Goal: Obtain resource: Obtain resource

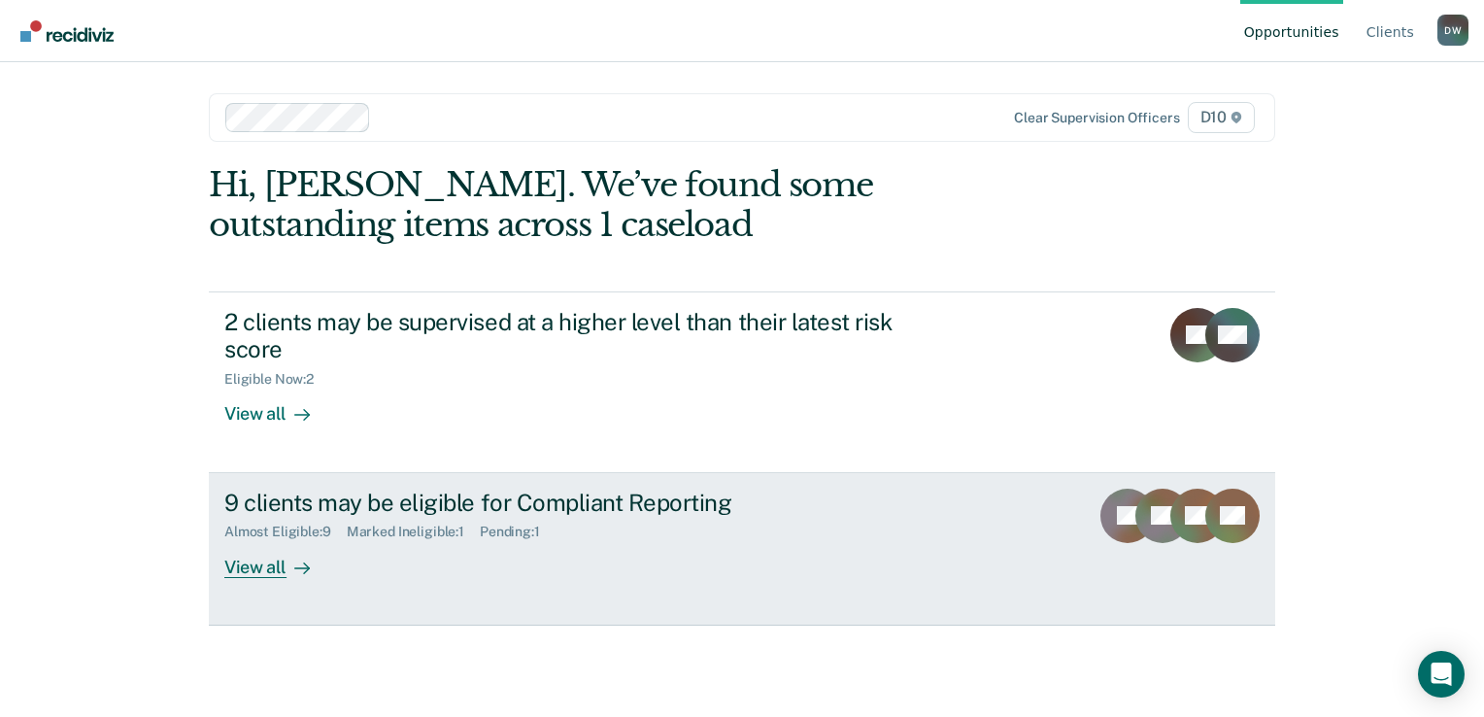
click at [264, 573] on div "View all" at bounding box center [278, 559] width 109 height 38
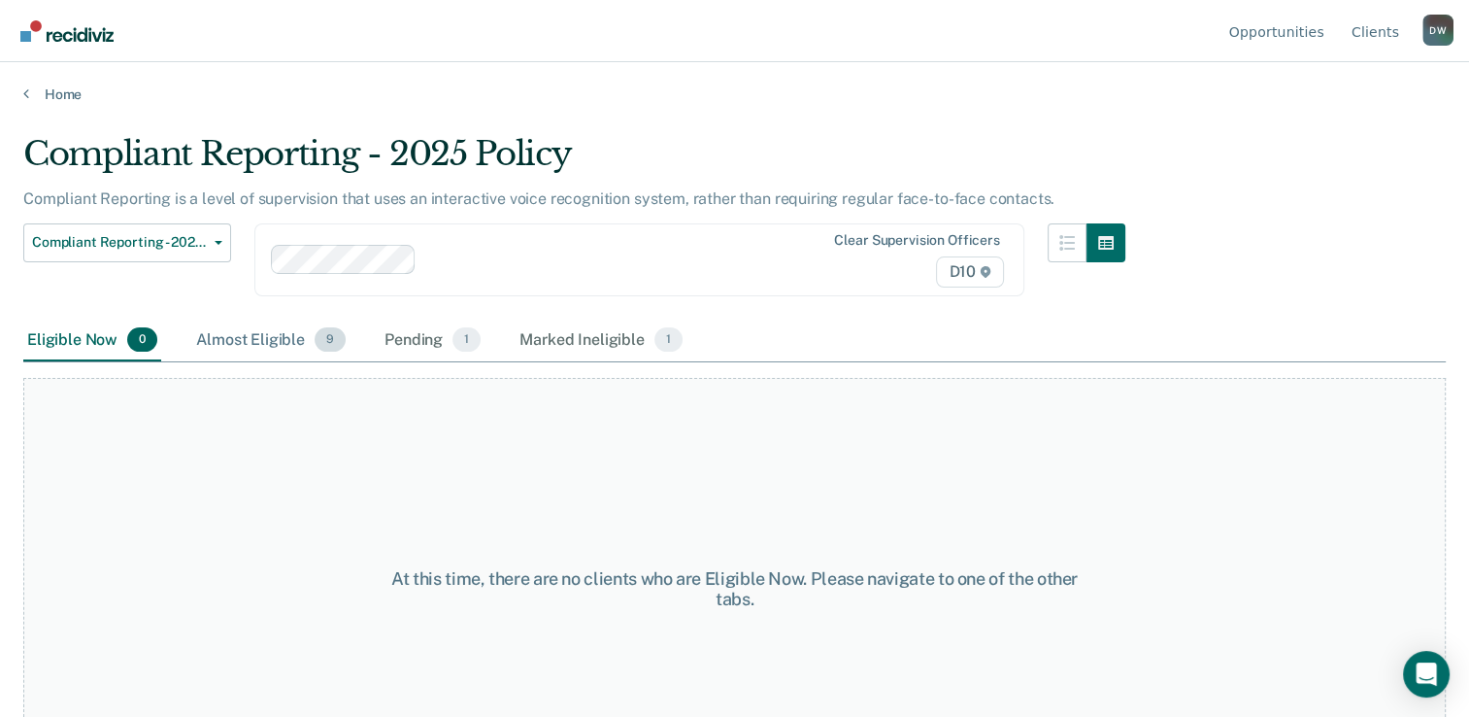
click at [301, 344] on div "Almost Eligible 9" at bounding box center [270, 341] width 157 height 43
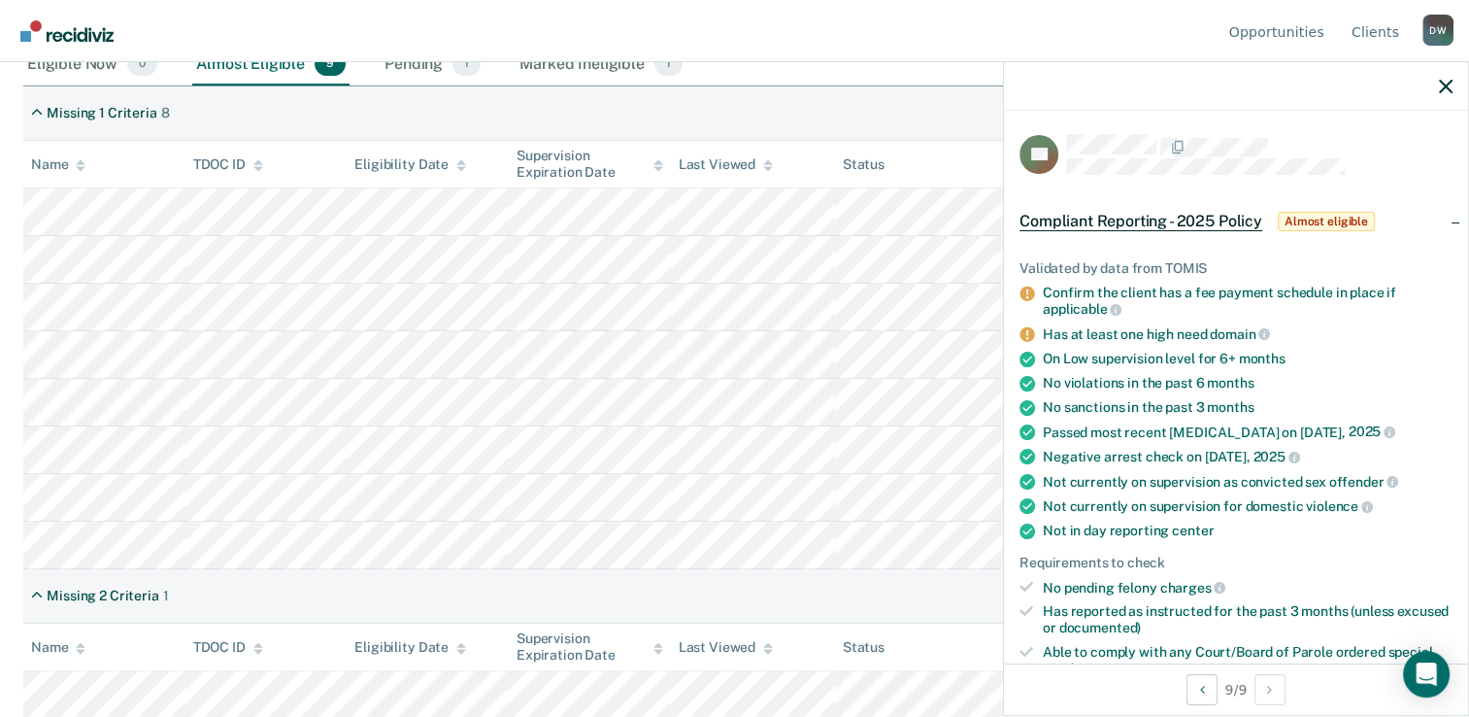
click at [765, 50] on nav "Opportunities Client s [PERSON_NAME] [PERSON_NAME] Profile How it works Log Out" at bounding box center [735, 30] width 1438 height 61
click at [1441, 87] on icon "button" at bounding box center [1446, 87] width 14 height 14
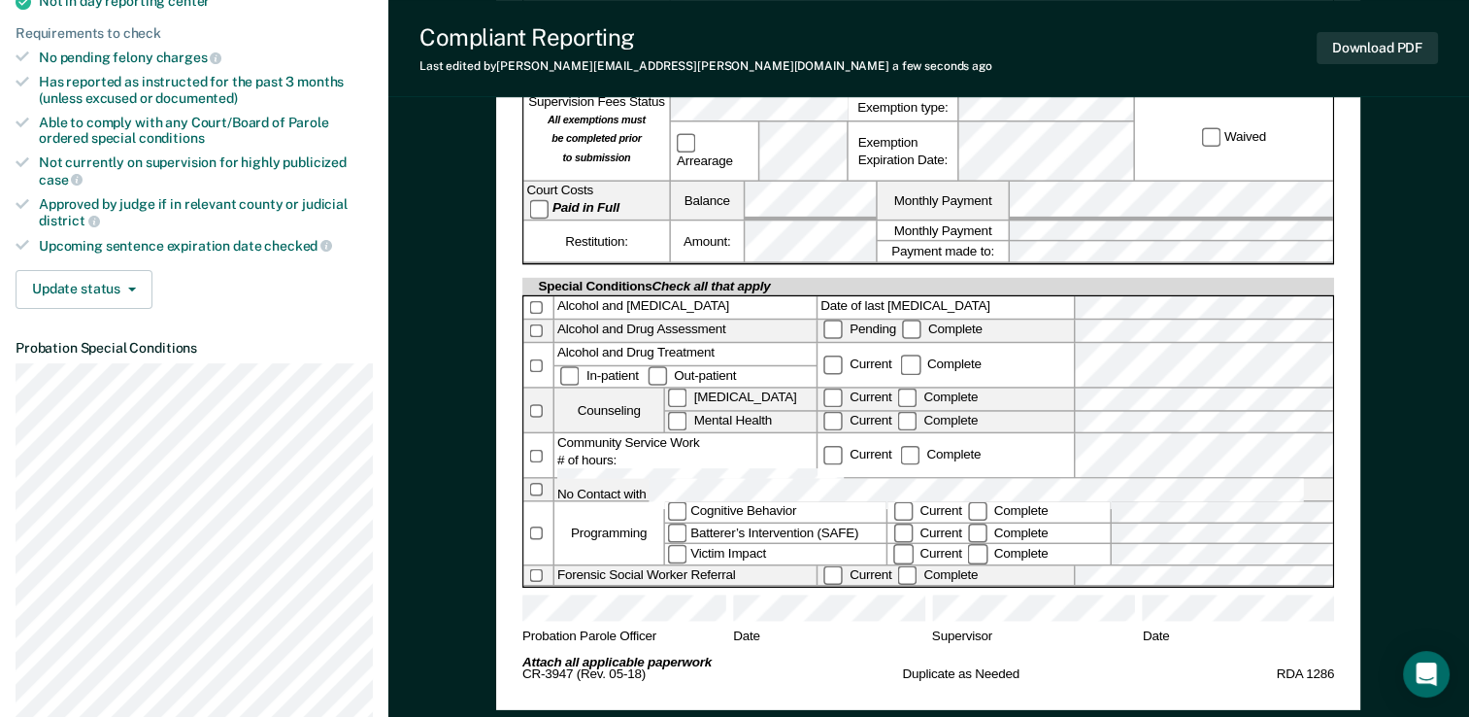
scroll to position [642, 0]
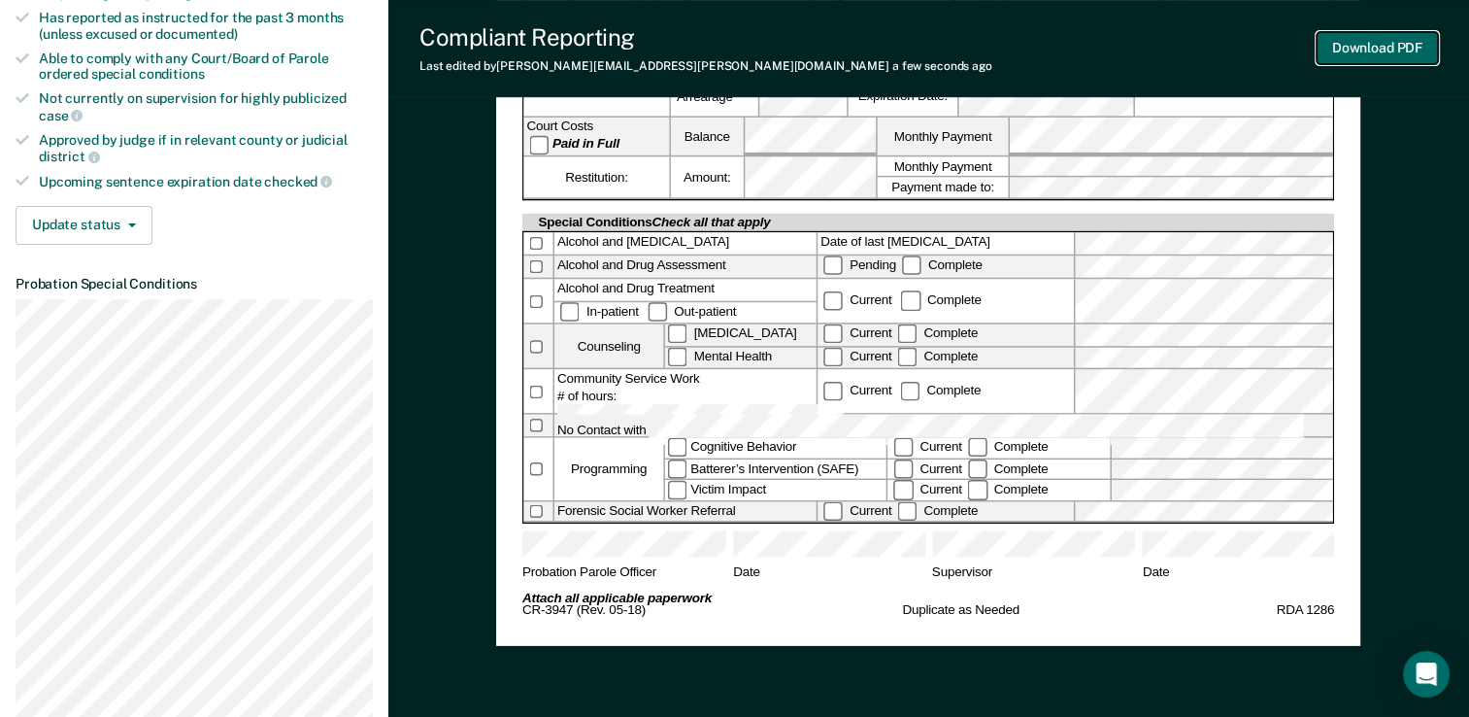
click at [1363, 60] on button "Download PDF" at bounding box center [1377, 48] width 121 height 32
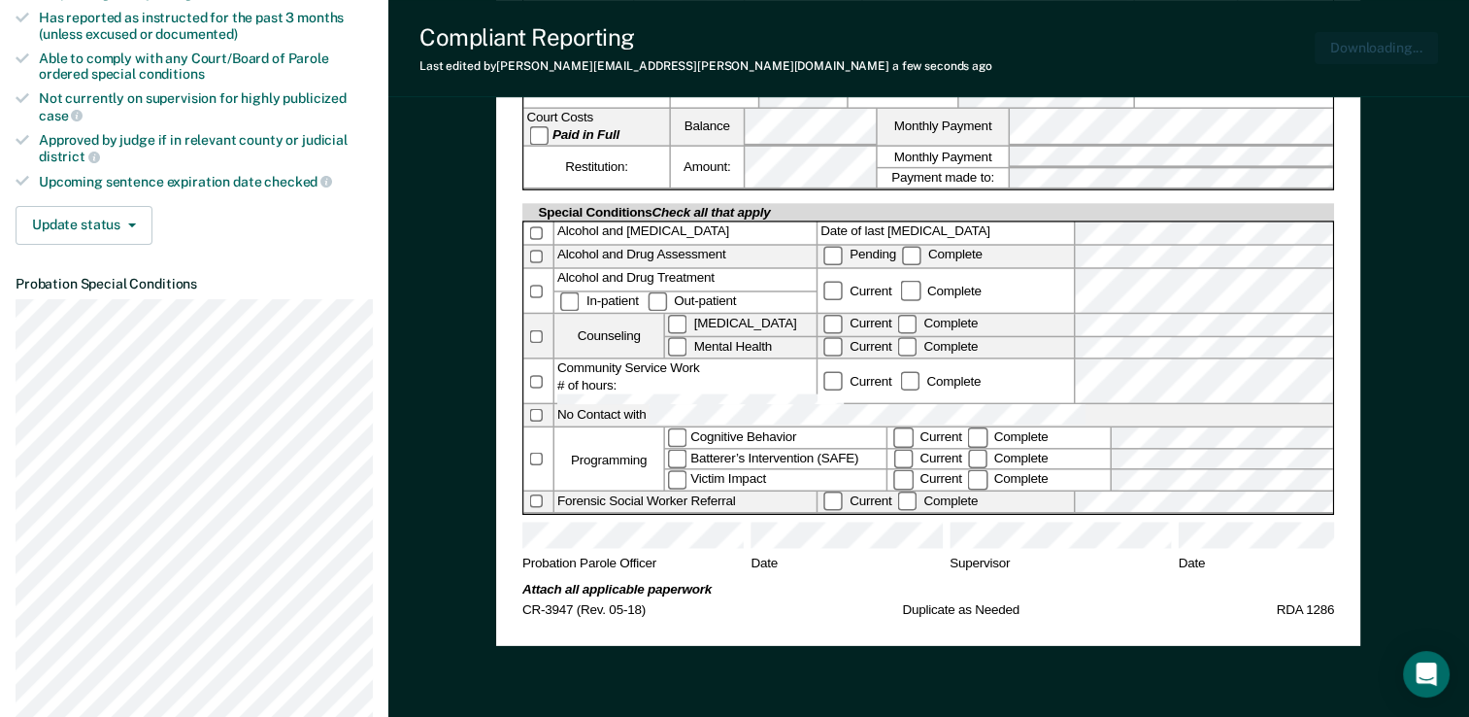
scroll to position [0, 0]
